Goal: Information Seeking & Learning: Learn about a topic

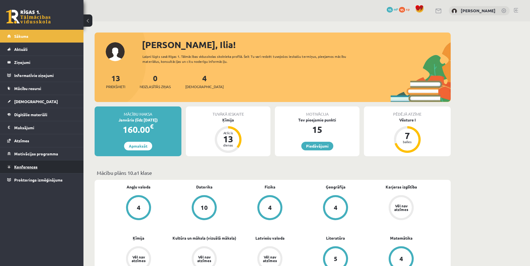
click at [25, 167] on span "Konferences" at bounding box center [25, 166] width 23 height 5
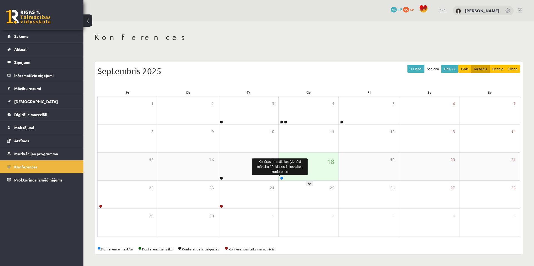
click at [282, 177] on link at bounding box center [281, 178] width 3 height 3
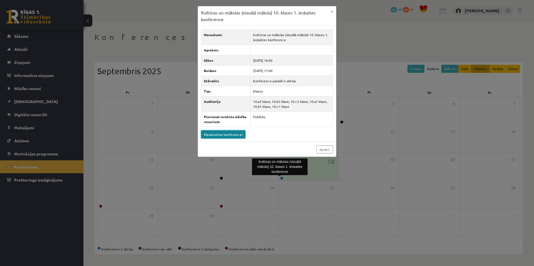
click at [231, 132] on link "Pievienoties konferencei" at bounding box center [223, 134] width 44 height 8
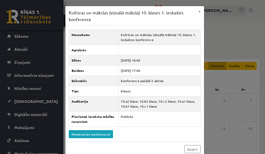
click at [214, 21] on div "Kultūras un mākslas (vizuālā māksla) 10. klases 1. ieskaites konference × Nosau…" at bounding box center [132, 77] width 265 height 154
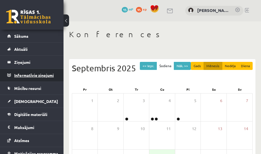
click at [26, 75] on legend "Informatīvie ziņojumi 0" at bounding box center [35, 75] width 42 height 13
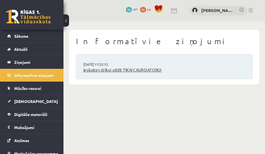
click at [102, 70] on link "Ieskaites drīkst pildīt TIKAI CAUR DATORU!" at bounding box center [164, 70] width 162 height 6
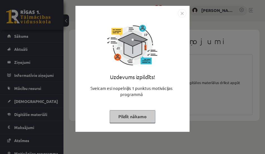
click at [134, 118] on button "Pildīt nākamo" at bounding box center [133, 116] width 46 height 13
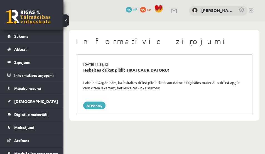
drag, startPoint x: 165, startPoint y: 89, endPoint x: 81, endPoint y: 82, distance: 84.3
click at [81, 82] on div "Labdien! Atgādinām, ka ieskaites drīkst pildīt tikai caur datoru! Digitālos mat…" at bounding box center [164, 85] width 170 height 11
click at [78, 73] on div at bounding box center [78, 73] width 0 height 0
click at [164, 88] on div "Labdien! Atgādinām, ka ieskaites drīkst pildīt tikai caur datoru! Digitālos mat…" at bounding box center [164, 85] width 170 height 11
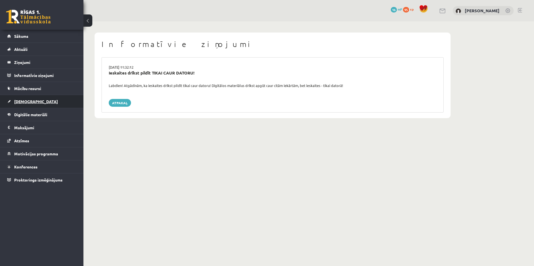
click at [24, 100] on span "[DEMOGRAPHIC_DATA]" at bounding box center [36, 101] width 44 height 5
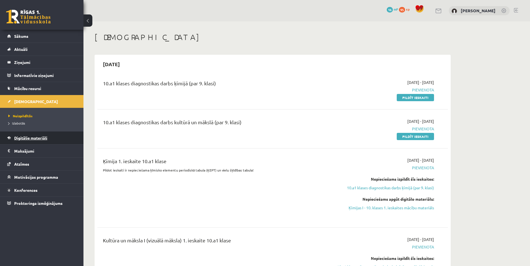
click at [31, 140] on link "Digitālie materiāli" at bounding box center [41, 138] width 69 height 13
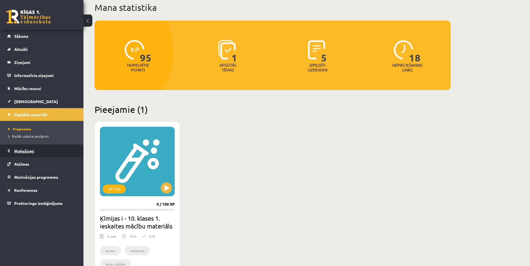
scroll to position [56, 0]
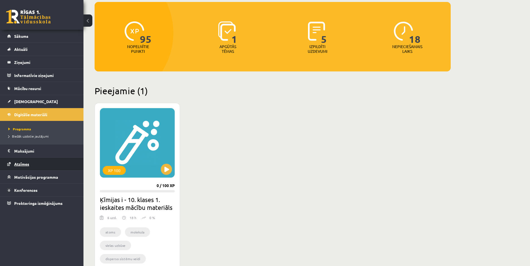
click at [23, 154] on span "Atzīmes" at bounding box center [21, 164] width 15 height 5
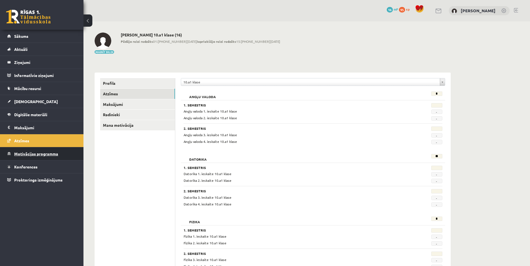
click at [28, 154] on link "Motivācijas programma" at bounding box center [41, 153] width 69 height 13
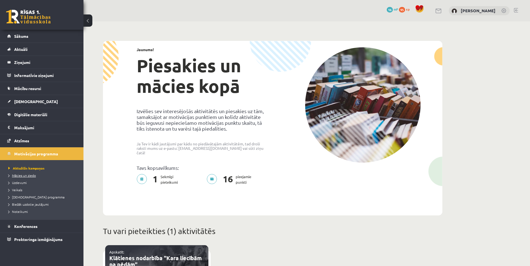
click at [36, 154] on link "Mācies un ziedo" at bounding box center [43, 175] width 70 height 5
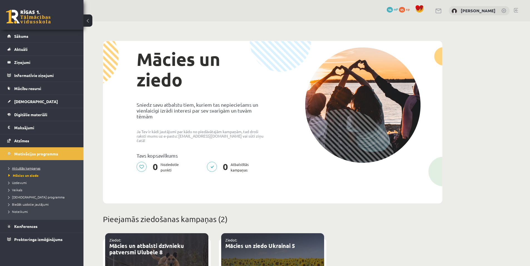
click at [32, 154] on span "Aktuālās kampaņas" at bounding box center [24, 168] width 32 height 4
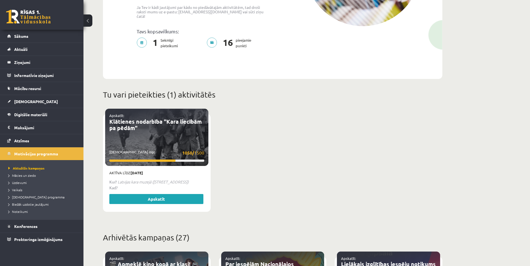
scroll to position [139, 0]
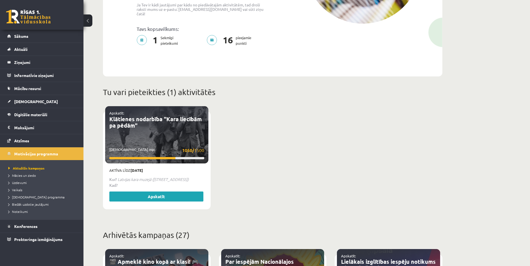
click at [171, 127] on div "Apskatīt: Klātienes nodarbība "Kara liecībām pa pēdām" Savākti mp: 1050/ 1500" at bounding box center [156, 134] width 103 height 57
click at [242, 35] on p "16 pieejamie punkti" at bounding box center [231, 40] width 48 height 11
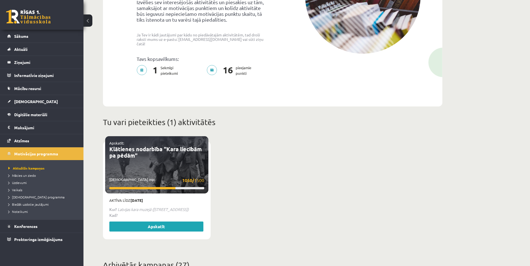
scroll to position [111, 0]
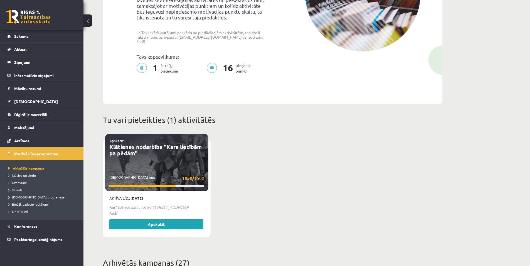
click at [180, 139] on p "Apskatīt:" at bounding box center [156, 141] width 95 height 6
click at [158, 154] on link "Apskatīt" at bounding box center [156, 224] width 94 height 10
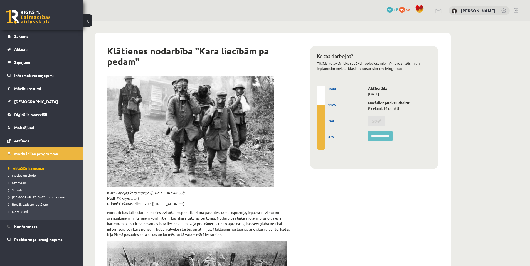
click at [355, 99] on div "1500 1050 ( 70% ) 375 750 1125" at bounding box center [351, 124] width 68 height 76
